Goal: Transaction & Acquisition: Obtain resource

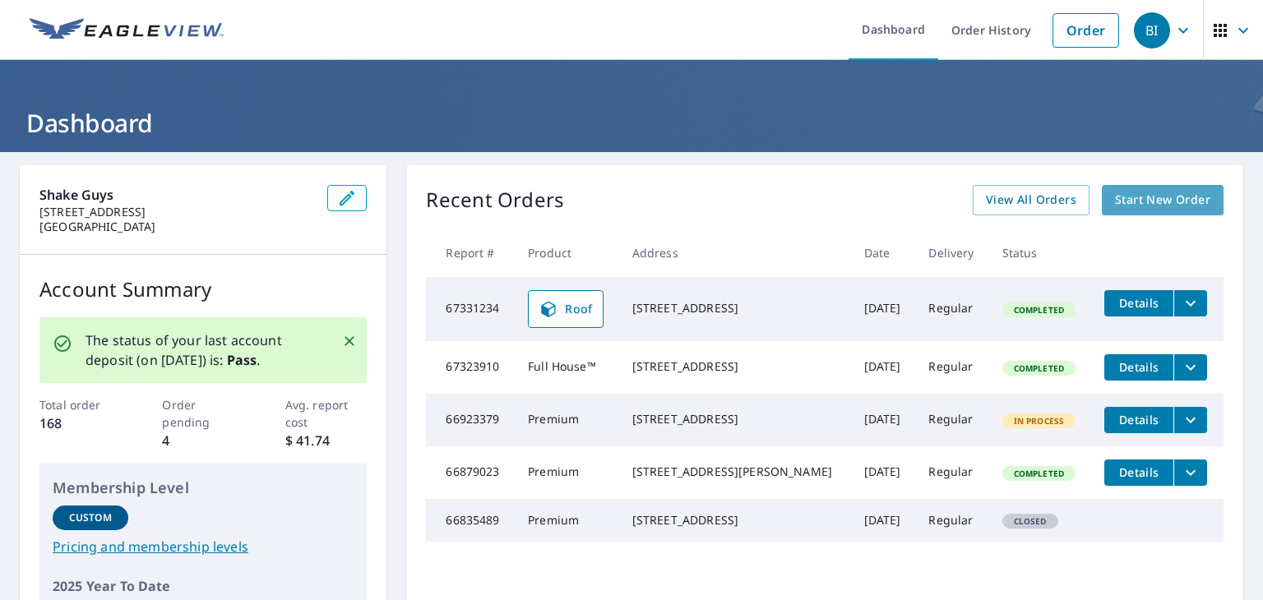
click at [1178, 201] on span "Start New Order" at bounding box center [1162, 200] width 95 height 21
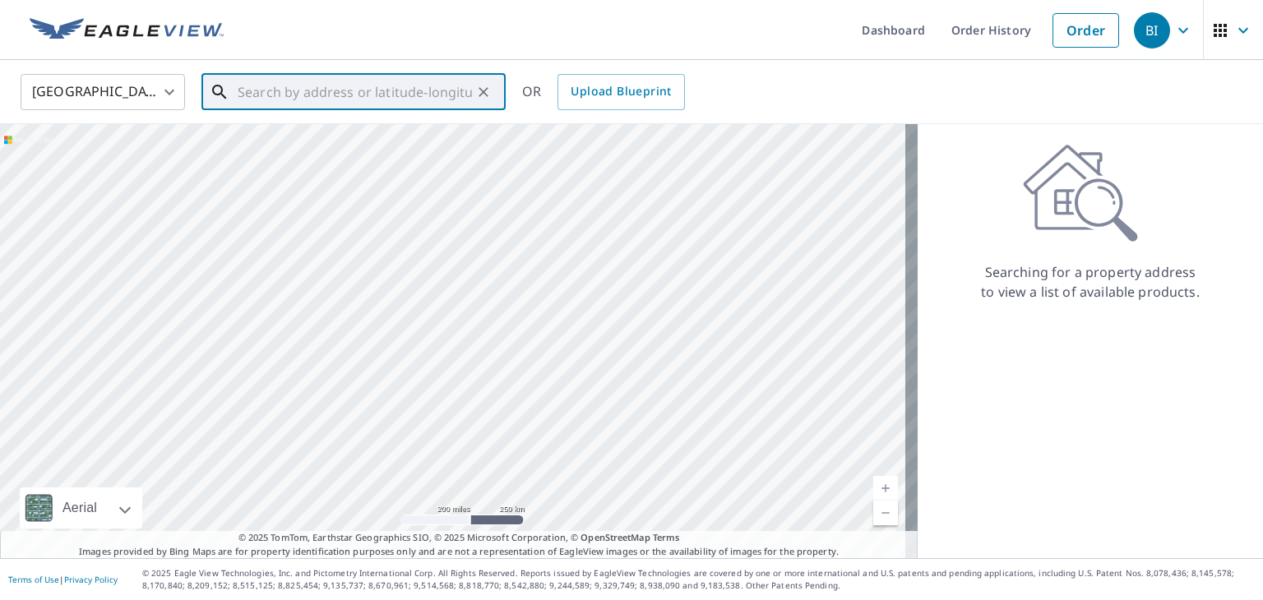
click at [405, 90] on input "text" at bounding box center [355, 92] width 234 height 46
paste input "[STREET_ADDRESS]"
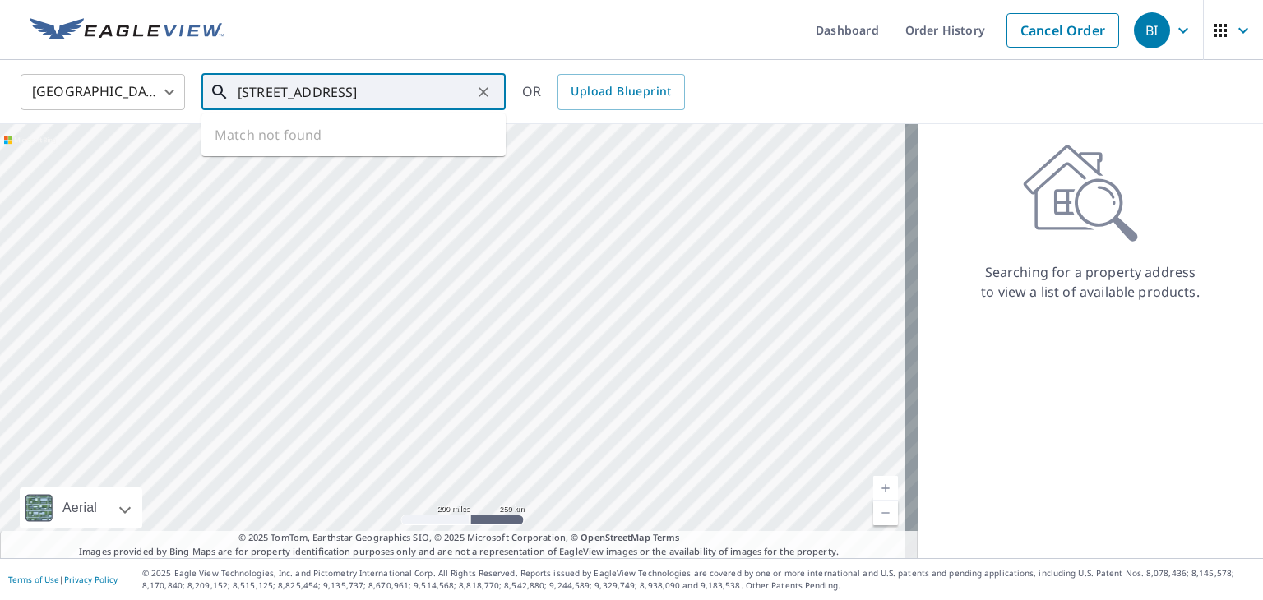
scroll to position [0, 97]
click at [356, 127] on li "[STREET_ADDRESS][PERSON_NAME]" at bounding box center [353, 148] width 304 height 56
type input "[STREET_ADDRESS][PERSON_NAME]"
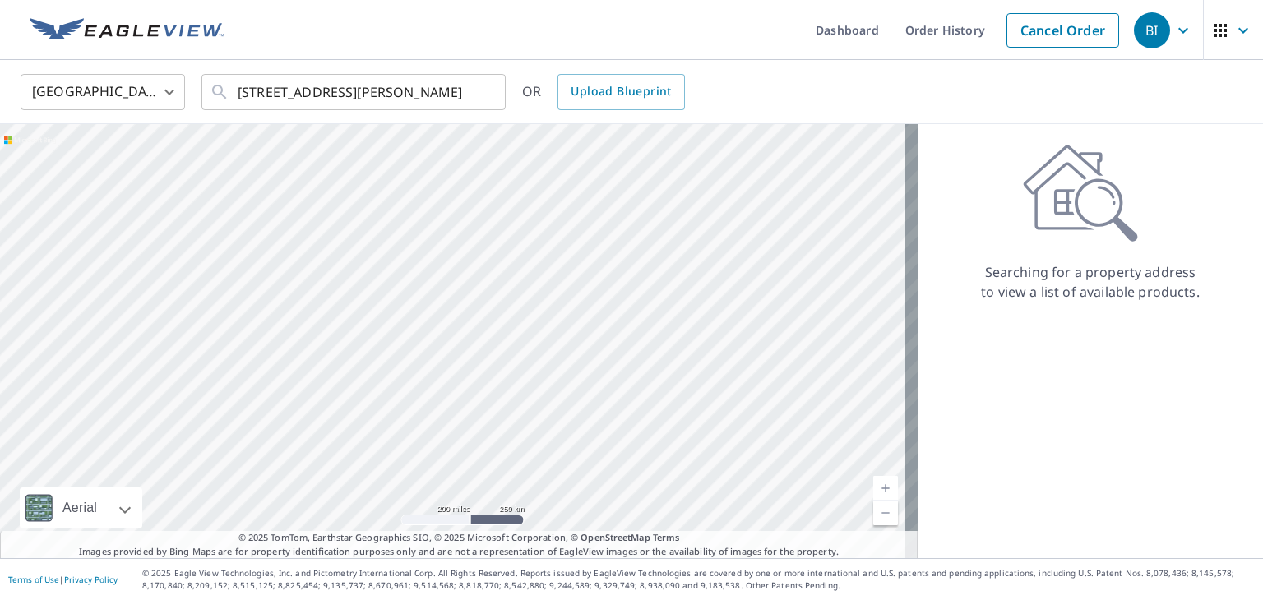
scroll to position [0, 0]
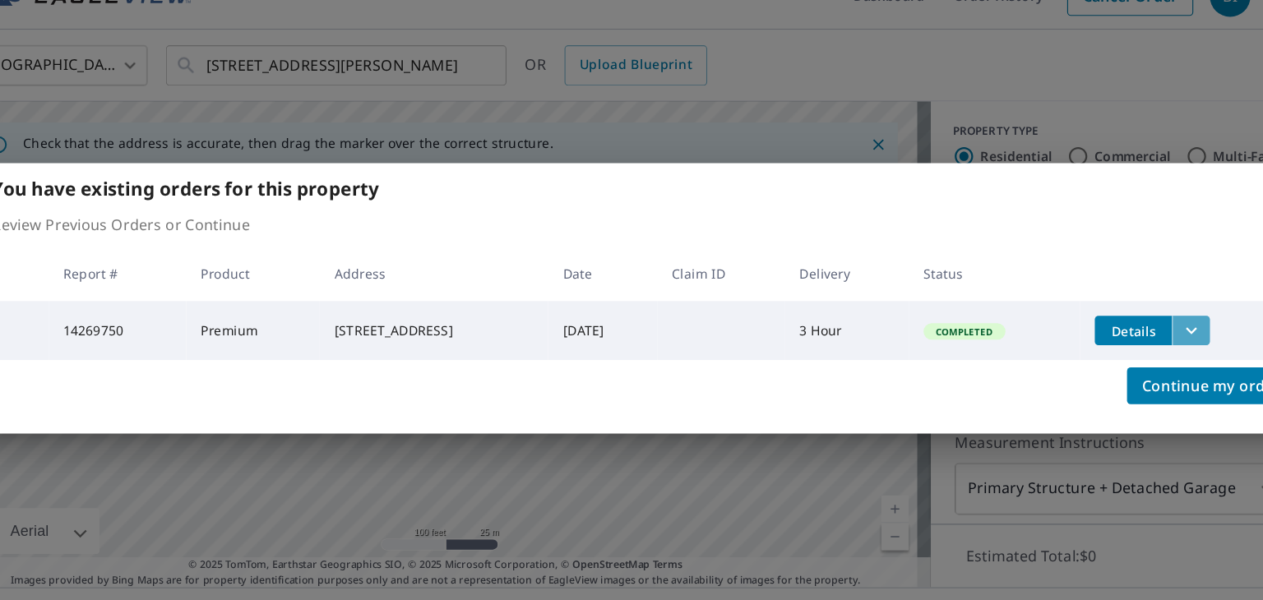
click at [1127, 319] on icon "filesDropdownBtn-14269750" at bounding box center [1118, 329] width 20 height 20
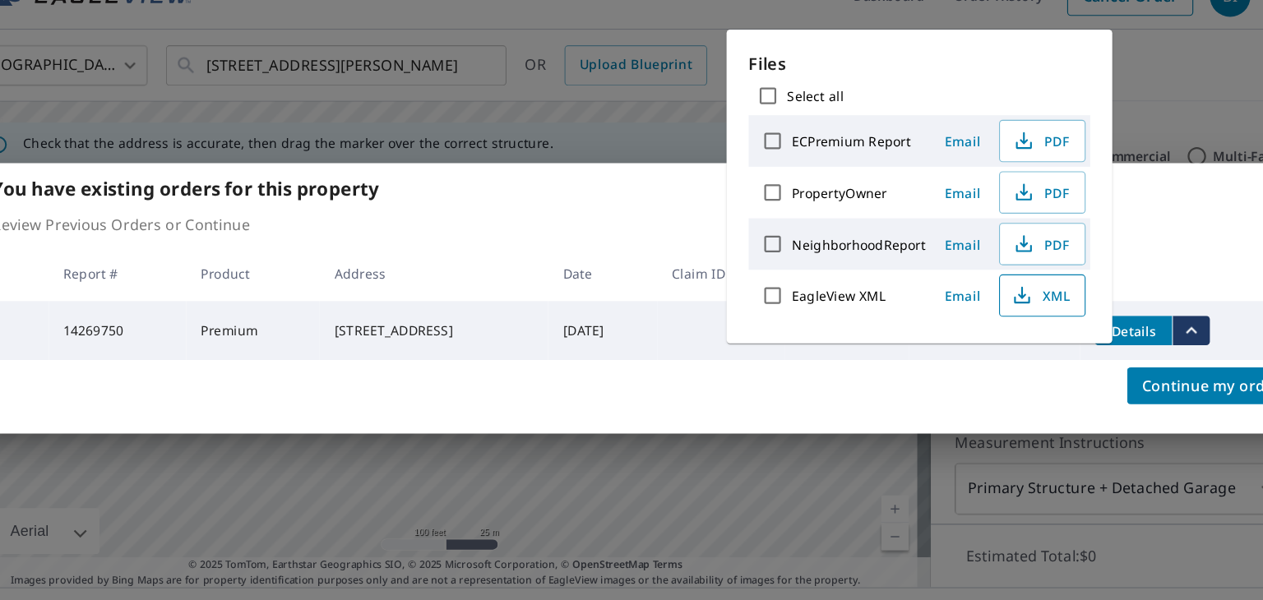
click at [969, 297] on icon "button" at bounding box center [966, 298] width 20 height 20
click at [991, 157] on span "PDF" at bounding box center [982, 160] width 53 height 20
click at [990, 243] on span "PDF" at bounding box center [982, 252] width 53 height 20
click at [984, 210] on span "PDF" at bounding box center [982, 206] width 53 height 20
